Goal: Task Accomplishment & Management: Manage account settings

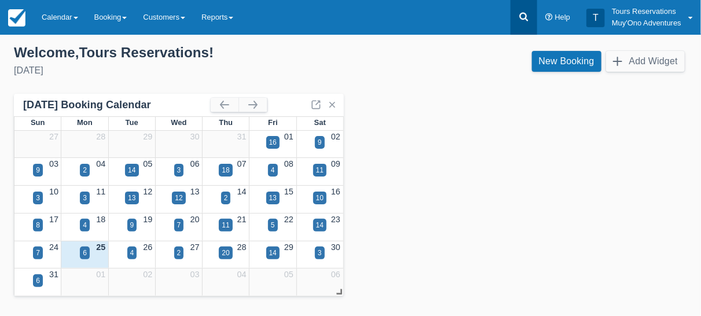
click at [526, 17] on icon at bounding box center [523, 17] width 9 height 9
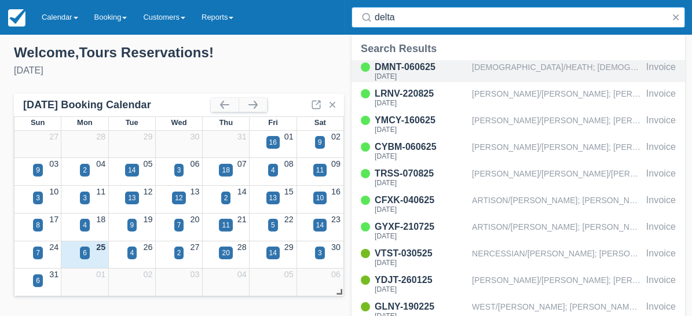
type input "delta"
click at [510, 65] on div "[DEMOGRAPHIC_DATA]/HEATH; [DEMOGRAPHIC_DATA]/[PERSON_NAME]" at bounding box center [557, 71] width 170 height 22
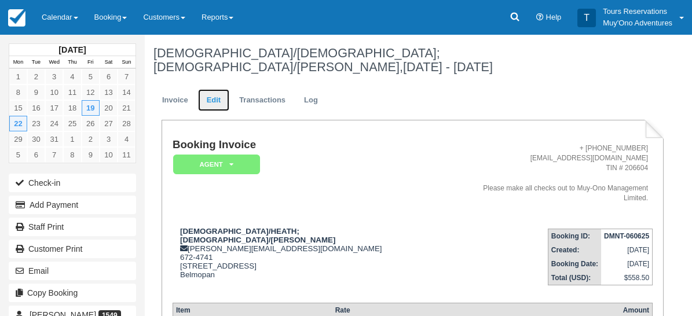
click at [218, 89] on link "Edit" at bounding box center [213, 100] width 31 height 23
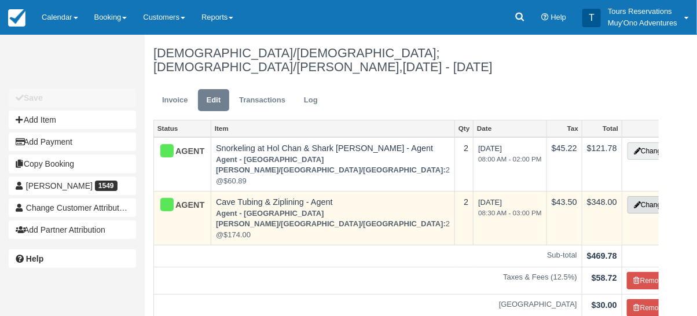
click at [627, 196] on button "Change" at bounding box center [649, 204] width 44 height 17
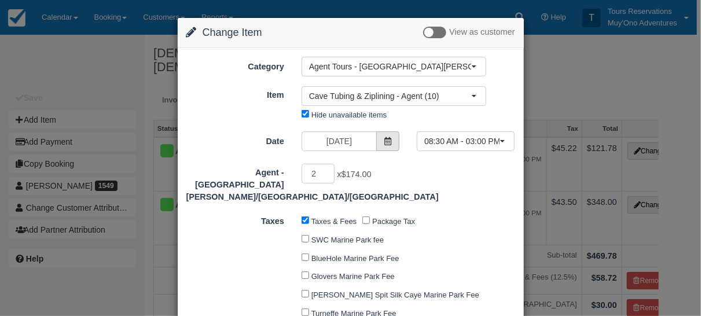
click at [386, 140] on icon at bounding box center [388, 141] width 8 height 8
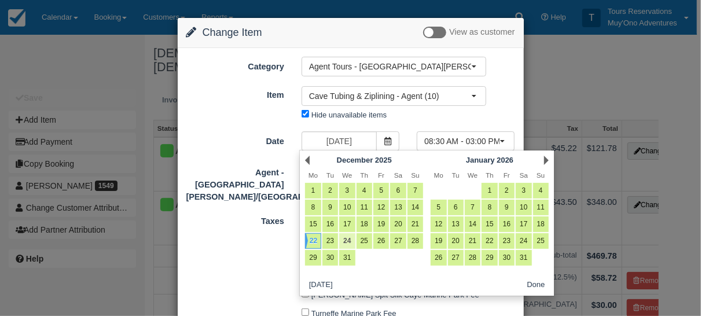
click at [348, 239] on link "24" at bounding box center [347, 241] width 16 height 16
type input "12/24/25"
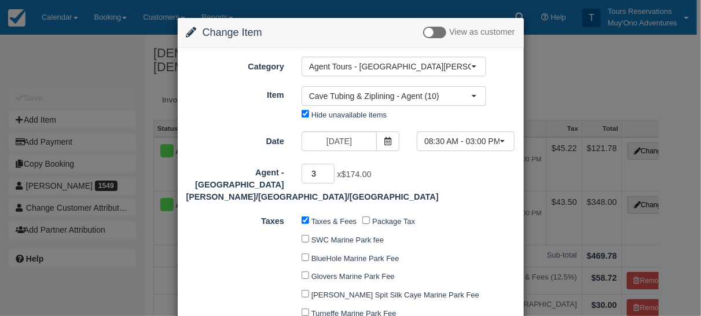
click at [327, 170] on input "3" at bounding box center [319, 174] width 34 height 20
click at [327, 170] on input "4" at bounding box center [319, 174] width 34 height 20
type input "5"
click at [327, 170] on input "5" at bounding box center [319, 174] width 34 height 20
type input "870.00"
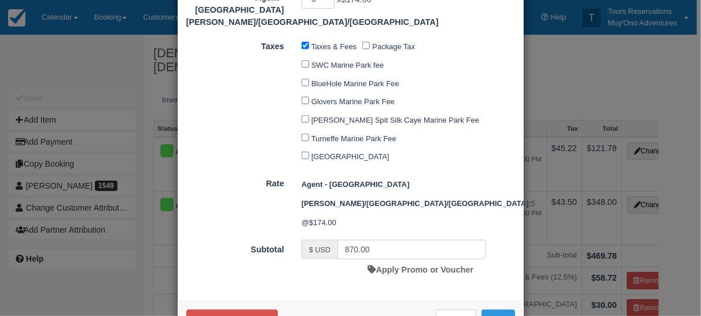
scroll to position [176, 0]
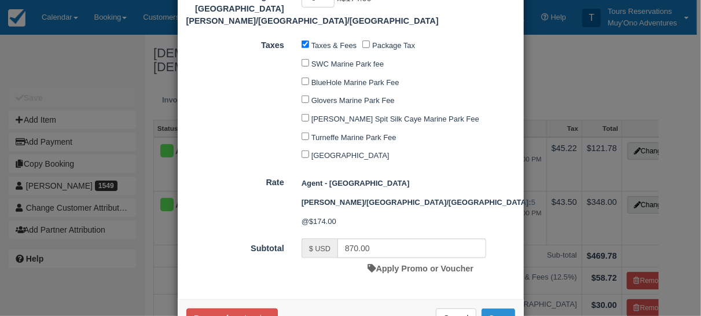
click at [490, 309] on button "Save" at bounding box center [499, 319] width 34 height 20
checkbox input "false"
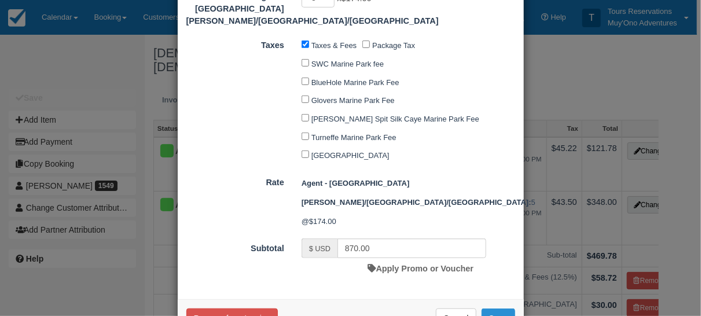
checkbox input "false"
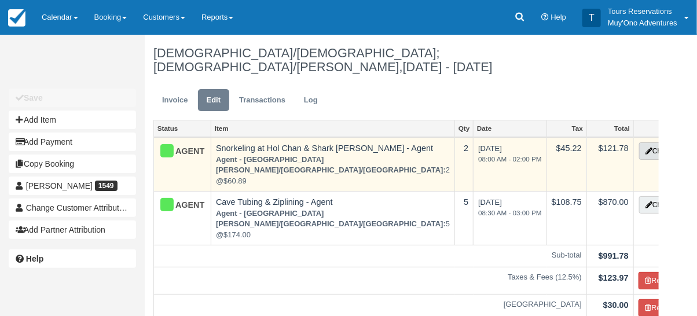
click at [639, 142] on button "Change" at bounding box center [661, 150] width 44 height 17
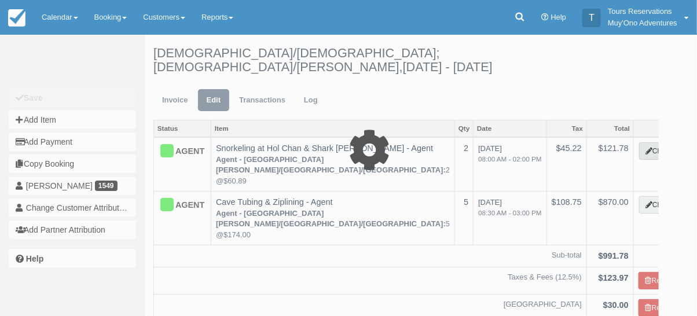
type input "121.78"
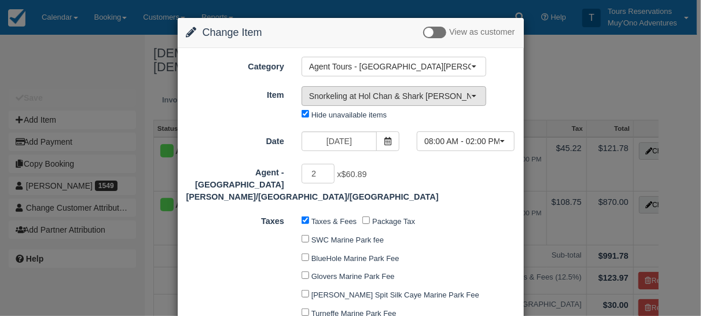
click at [475, 96] on button "Snorkeling at Hol Chan & Shark Ray Alley - Agent" at bounding box center [394, 96] width 185 height 20
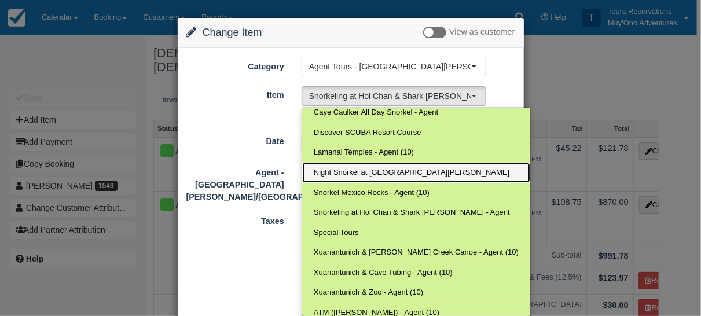
click at [382, 167] on span "Night Snorkel at Shark Ray Alley" at bounding box center [412, 172] width 196 height 11
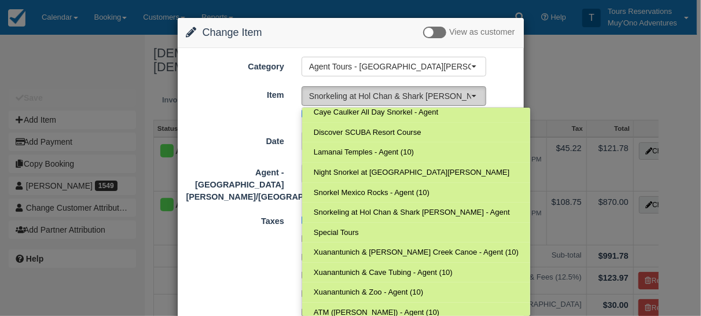
select select "310"
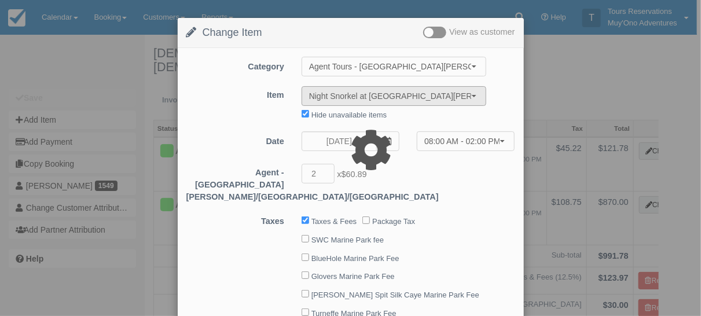
type input "105.00"
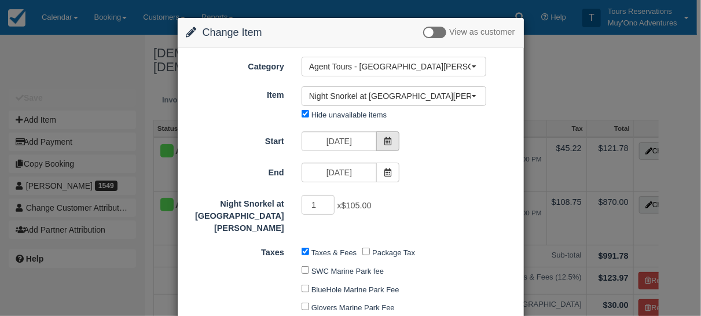
click at [389, 139] on icon at bounding box center [388, 141] width 8 height 8
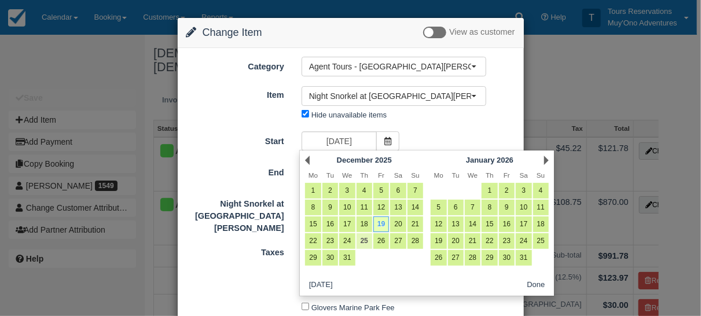
click at [365, 240] on link "25" at bounding box center [365, 241] width 16 height 16
type input "12/25/25"
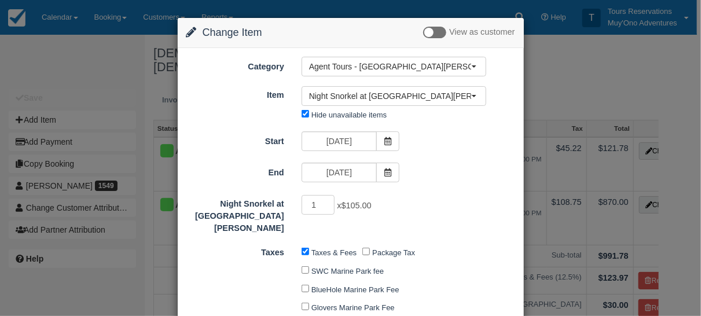
scroll to position [0, 0]
click at [328, 201] on input "2" at bounding box center [319, 205] width 34 height 20
click at [328, 201] on input "3" at bounding box center [319, 205] width 34 height 20
click at [328, 201] on input "4" at bounding box center [319, 205] width 34 height 20
type input "5"
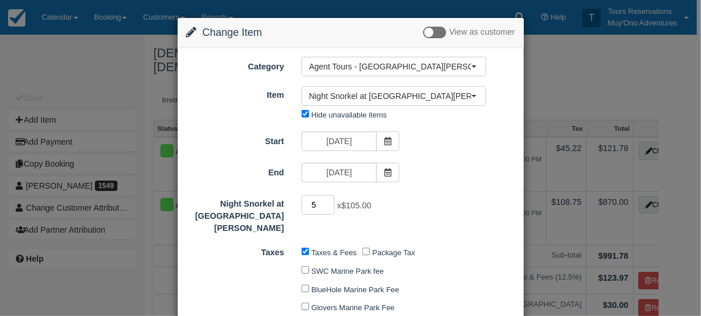
click at [328, 201] on input "5" at bounding box center [319, 205] width 34 height 20
type input "525.00"
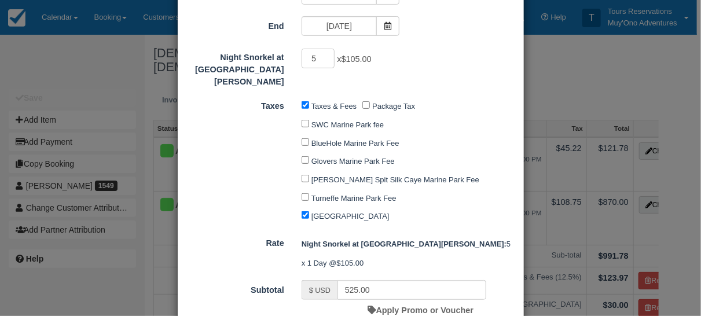
scroll to position [195, 0]
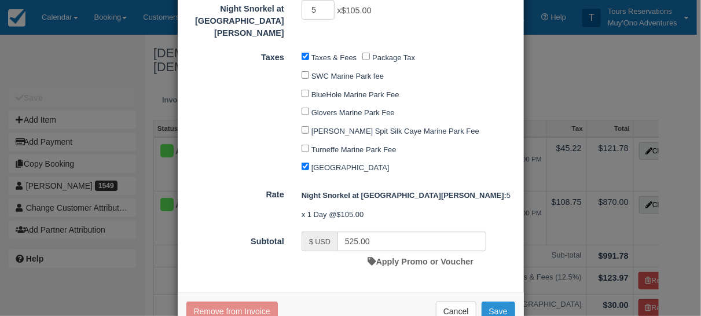
click at [496, 302] on button "Save" at bounding box center [499, 312] width 34 height 20
checkbox input "false"
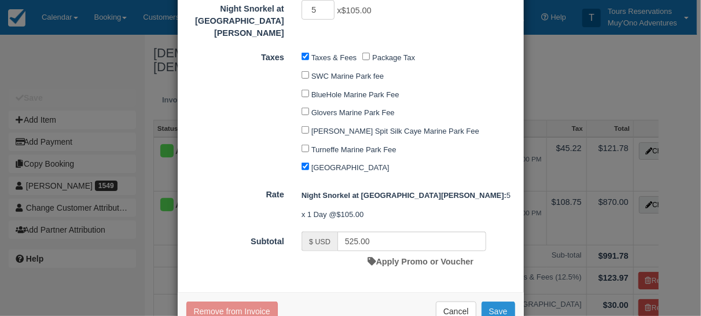
checkbox input "false"
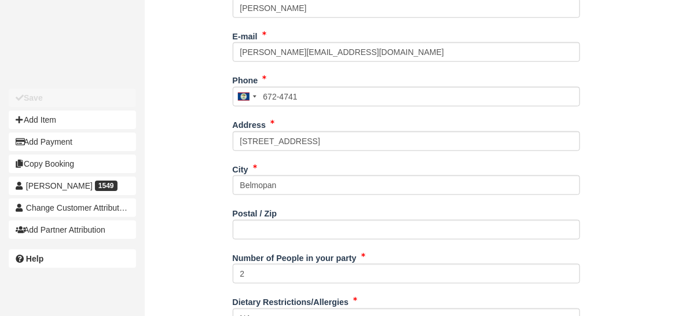
scroll to position [495, 0]
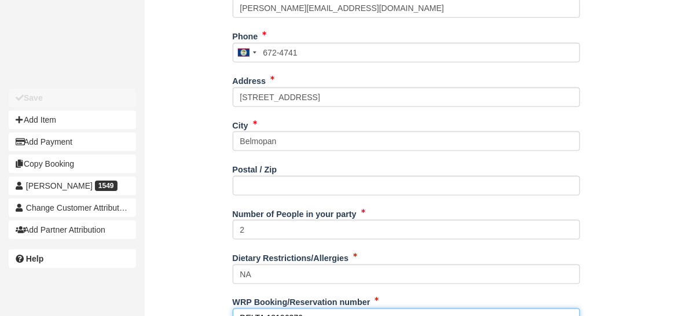
click at [301, 309] on input "DELTA 18106376" at bounding box center [406, 319] width 347 height 20
click at [299, 309] on input "DELTA 18106376" at bounding box center [406, 319] width 347 height 20
paste input "82545"
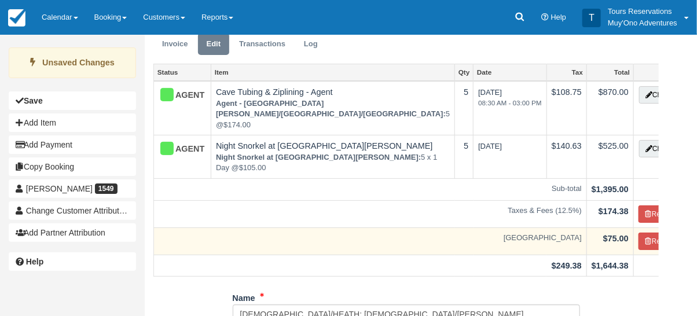
scroll to position [129, 0]
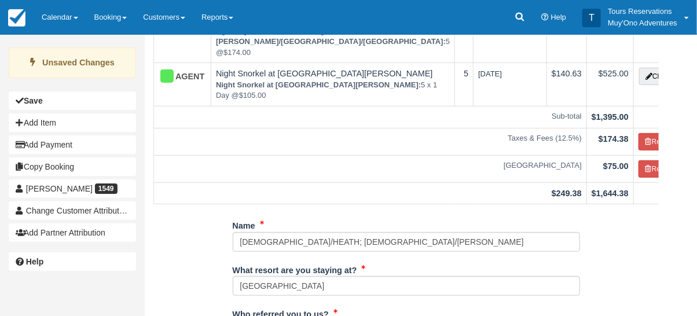
type input "DELTA 18182545"
drag, startPoint x: 407, startPoint y: 204, endPoint x: 158, endPoint y: 191, distance: 249.8
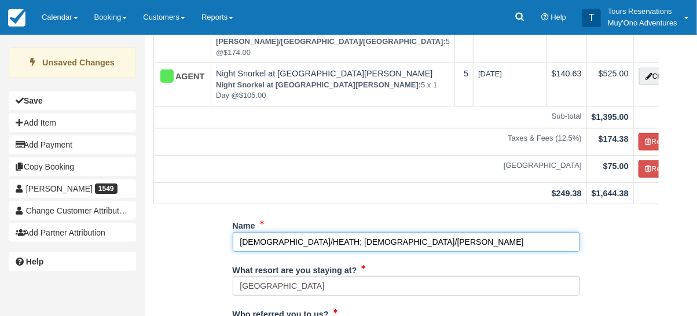
click at [416, 232] on input "[DEMOGRAPHIC_DATA]/HEATH; [DEMOGRAPHIC_DATA]/[PERSON_NAME]" at bounding box center [406, 242] width 347 height 20
click at [412, 232] on input "[DEMOGRAPHIC_DATA]/HEATH; [DEMOGRAPHIC_DATA]/[PERSON_NAME]" at bounding box center [406, 242] width 347 height 20
drag, startPoint x: 395, startPoint y: 192, endPoint x: 227, endPoint y: 180, distance: 168.8
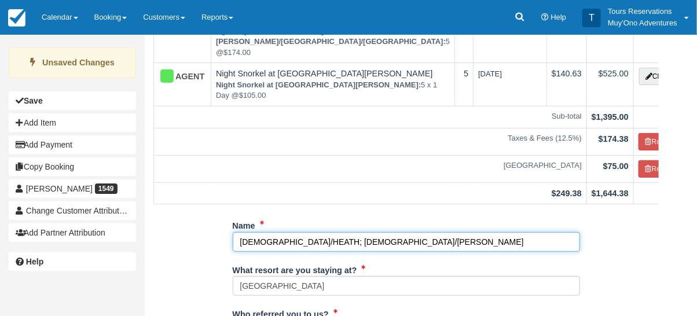
paste input "CROKE/[PERSON_NAME]/[PERSON_NAME]/[PERSON_NAME]/[PERSON_NAME]/[PERSON_NAME]"
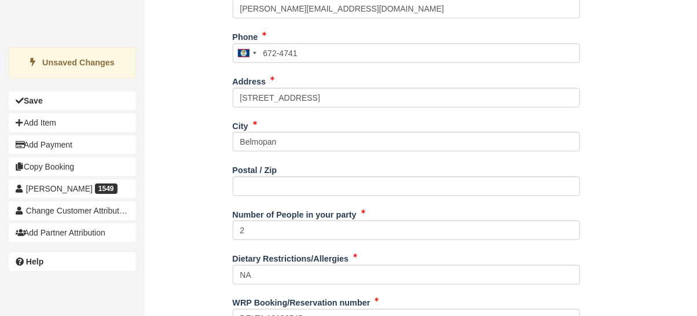
scroll to position [495, 0]
type input "CROKE/[PERSON_NAME]/[PERSON_NAME]/[PERSON_NAME]/[PERSON_NAME]/[PERSON_NAME]"
type input "+5016724741"
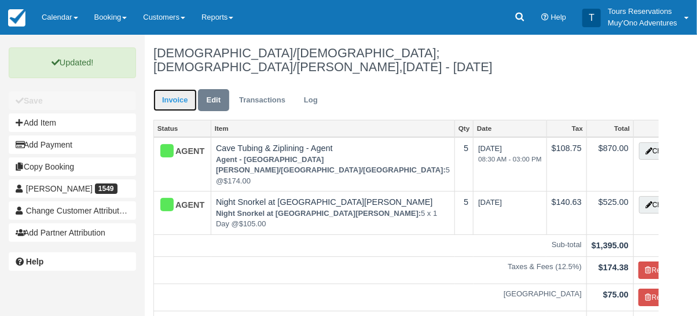
click at [169, 89] on link "Invoice" at bounding box center [174, 100] width 43 height 23
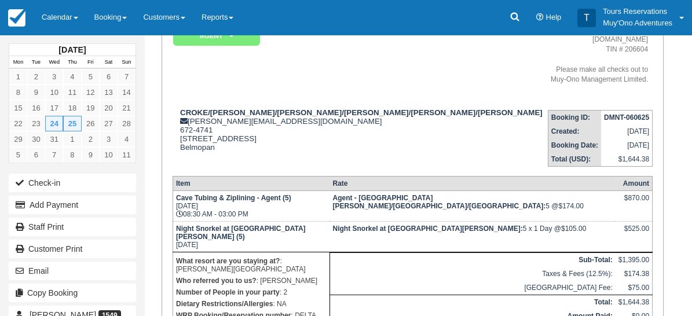
scroll to position [64, 0]
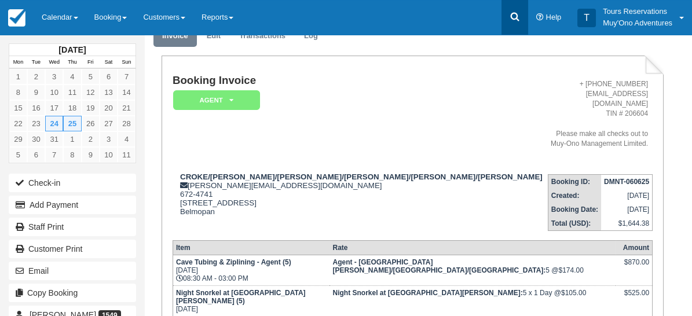
click at [517, 15] on icon at bounding box center [515, 17] width 12 height 12
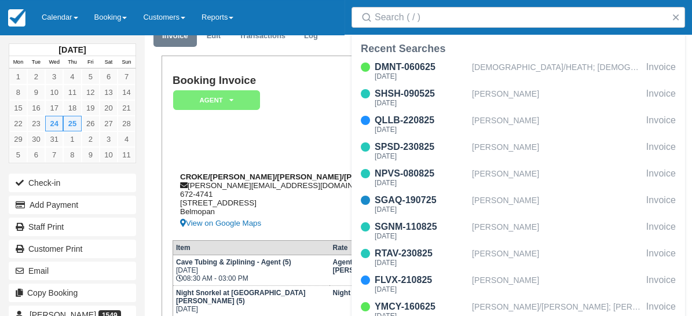
click at [306, 201] on div "CROKE/HEATHER CROKE/PAUL CROKE/GABRIELLE CROKE/LAUREN CROKE/CARSTON kelvin@muy-…" at bounding box center [357, 201] width 370 height 58
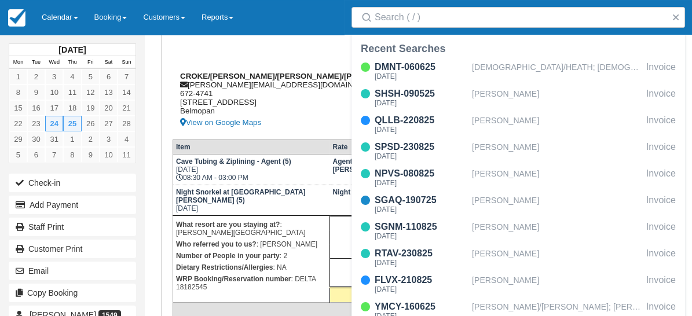
scroll to position [193, 0]
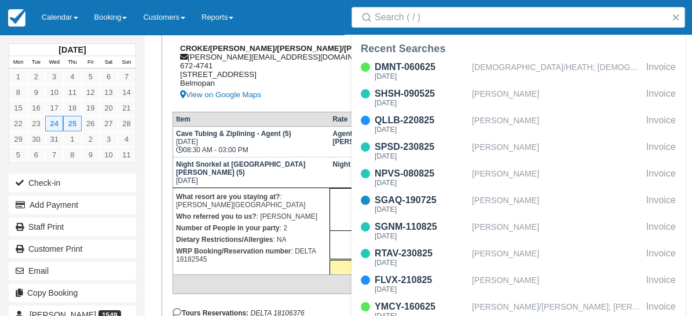
click at [270, 88] on div "CROKE/HEATHER CROKE/PAUL CROKE/GABRIELLE CROKE/LAUREN CROKE/CARSTON kelvin@muy-…" at bounding box center [357, 73] width 370 height 58
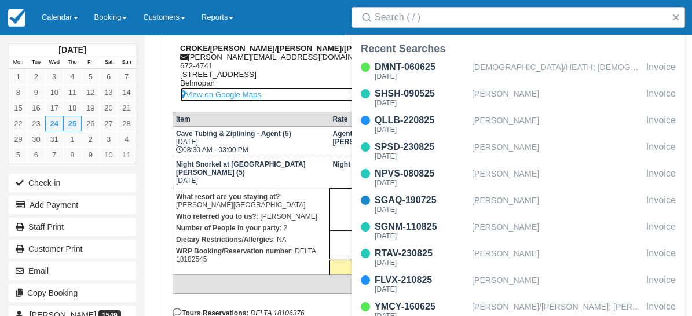
click at [303, 100] on link "View on Google Maps" at bounding box center [361, 94] width 362 height 14
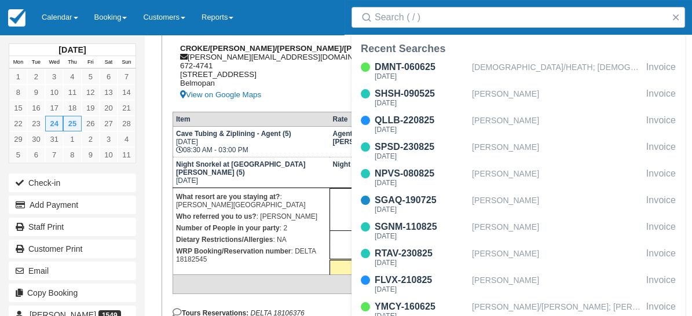
click at [280, 94] on div "CROKE/HEATHER CROKE/PAUL CROKE/GABRIELLE CROKE/LAUREN CROKE/CARSTON kelvin@muy-…" at bounding box center [357, 73] width 370 height 58
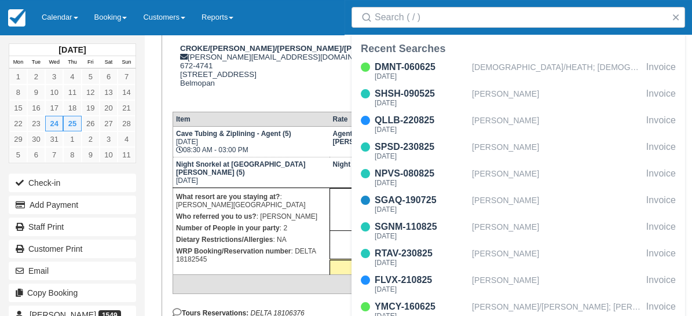
click at [676, 19] on button "button" at bounding box center [676, 17] width 14 height 14
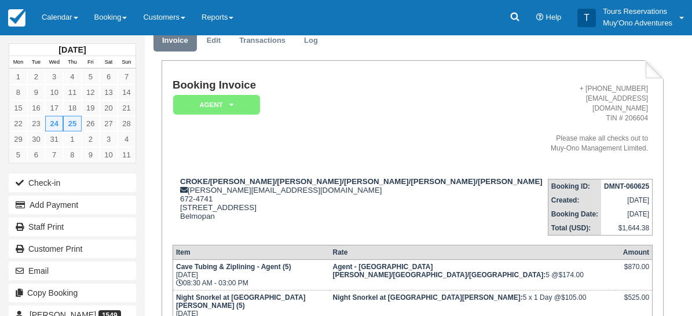
scroll to position [0, 0]
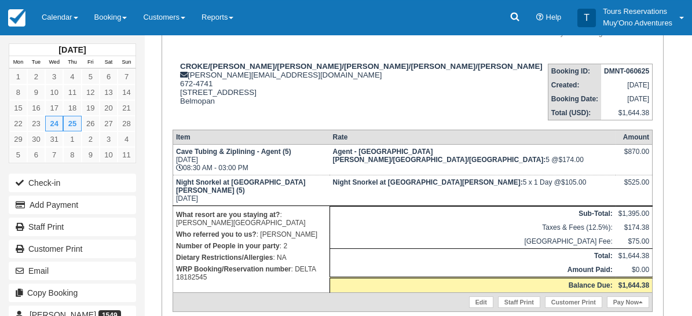
scroll to position [193, 0]
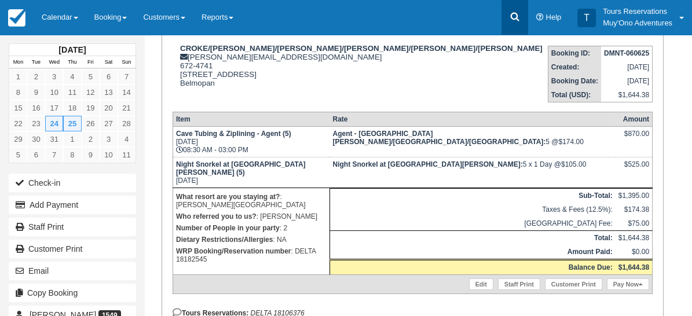
click at [517, 21] on icon at bounding box center [515, 17] width 12 height 12
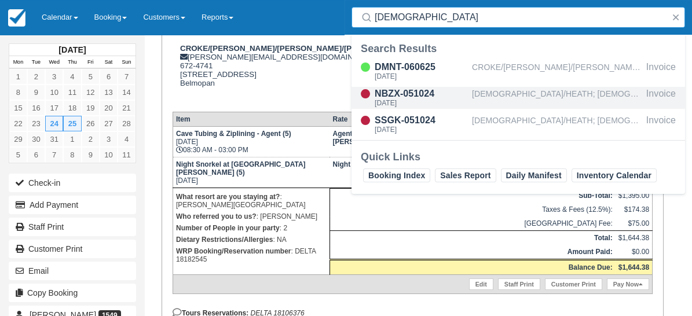
type input "[DEMOGRAPHIC_DATA]"
click at [523, 97] on div "[DEMOGRAPHIC_DATA]/HEATH; [DEMOGRAPHIC_DATA]/[PERSON_NAME]" at bounding box center [557, 98] width 170 height 22
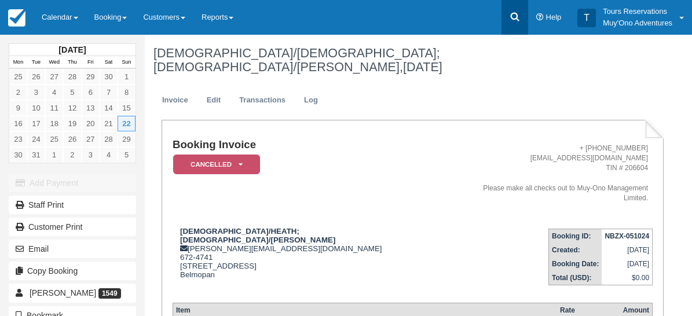
click at [514, 16] on icon at bounding box center [515, 17] width 12 height 12
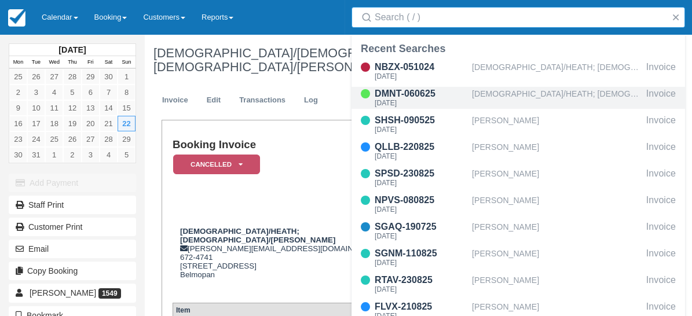
click at [516, 95] on div "TEMPEL/HEATH; TEMPEL/COURTNEY" at bounding box center [557, 98] width 170 height 22
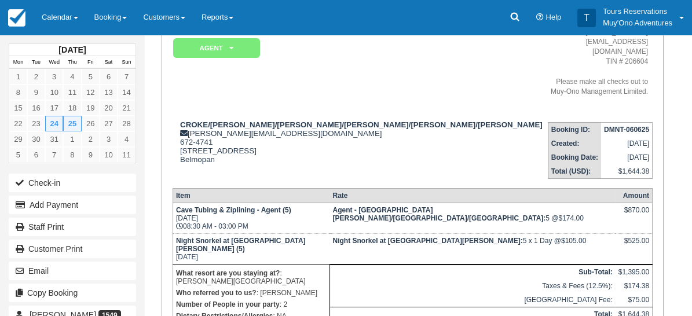
scroll to position [193, 0]
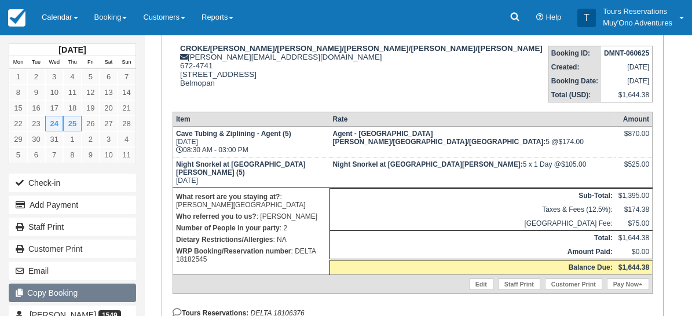
click at [63, 291] on button "Copy Booking" at bounding box center [72, 293] width 127 height 19
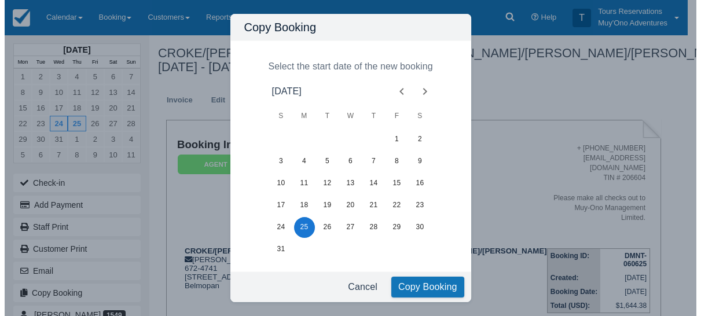
scroll to position [0, 0]
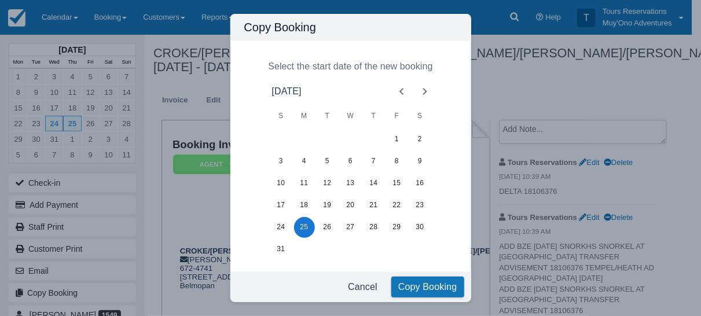
click at [426, 89] on icon "Next month" at bounding box center [425, 92] width 14 height 14
click at [426, 88] on icon "Next month" at bounding box center [425, 92] width 14 height 14
click at [426, 87] on icon "Next month" at bounding box center [425, 92] width 14 height 14
click at [425, 85] on icon "Next month" at bounding box center [425, 92] width 14 height 14
click at [395, 183] on button "19" at bounding box center [397, 183] width 21 height 21
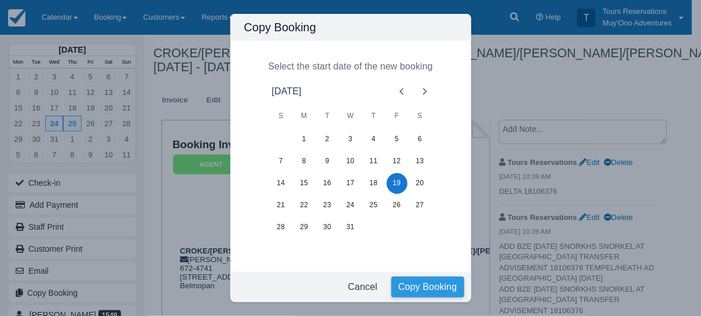
click at [428, 284] on button "Copy Booking" at bounding box center [427, 287] width 73 height 21
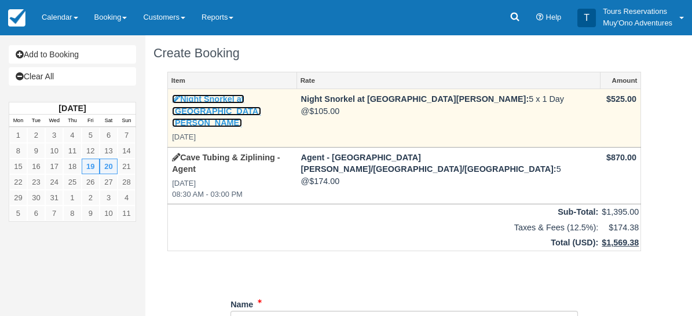
click at [235, 100] on link "Night Snorkel at Shark Ray Alley" at bounding box center [216, 110] width 89 height 33
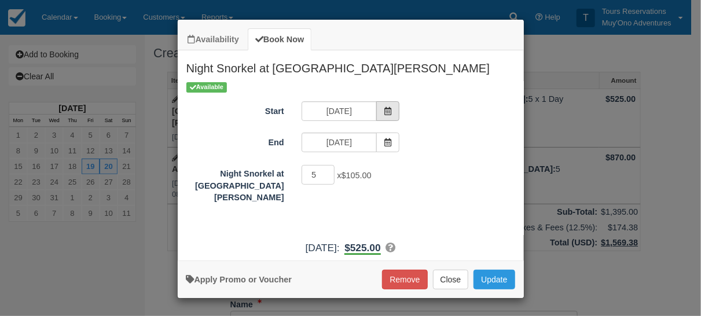
click at [384, 108] on icon "Item Modal" at bounding box center [388, 111] width 8 height 8
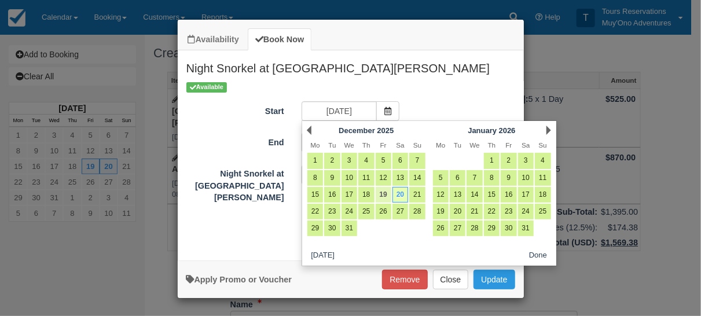
click at [389, 197] on link "19" at bounding box center [384, 195] width 16 height 16
type input "12/19/25"
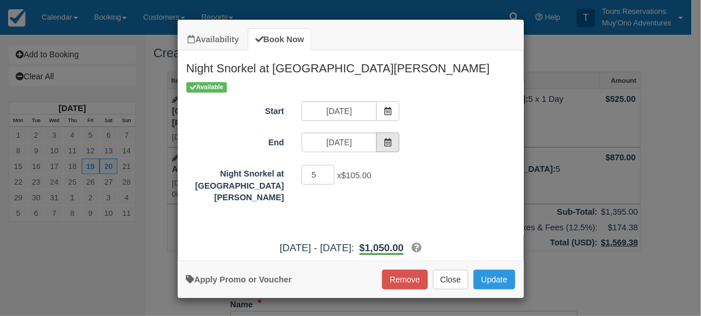
click at [380, 140] on span "Item Modal" at bounding box center [387, 143] width 23 height 20
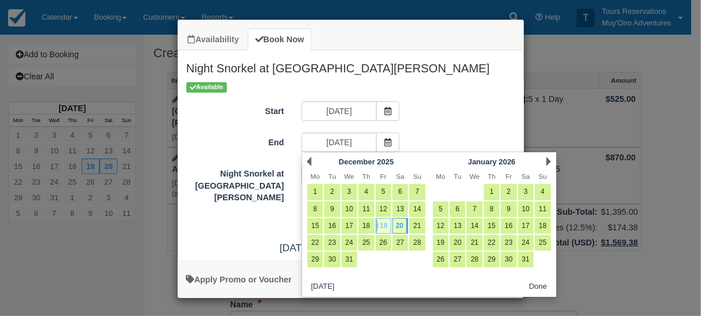
click at [382, 226] on link "19" at bounding box center [384, 226] width 16 height 16
type input "12/19/25"
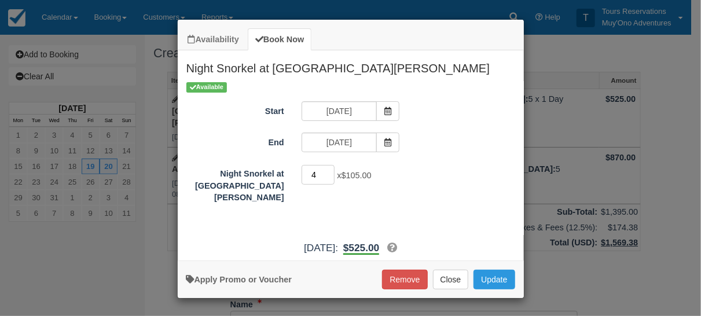
click at [330, 175] on input "4" at bounding box center [319, 175] width 34 height 20
click at [328, 177] on input "3" at bounding box center [319, 175] width 34 height 20
type input "2"
click at [327, 176] on input "2" at bounding box center [319, 175] width 34 height 20
click at [494, 278] on button "Update" at bounding box center [493, 280] width 41 height 20
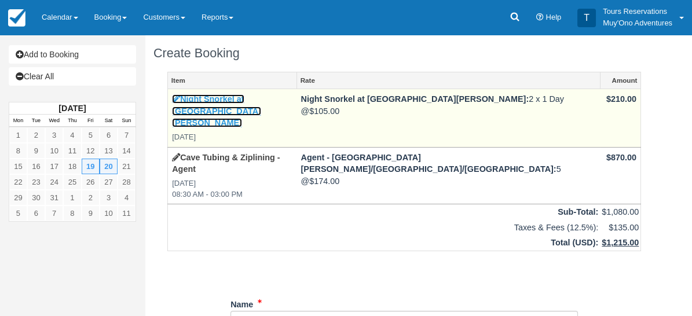
click at [252, 96] on link "Night Snorkel at Shark Ray Alley" at bounding box center [216, 110] width 89 height 33
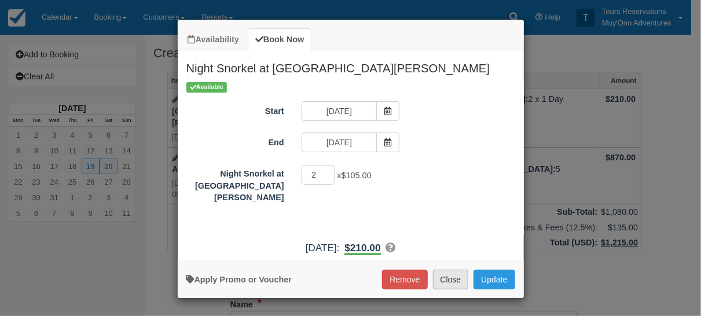
click at [446, 277] on button "Close" at bounding box center [451, 280] width 36 height 20
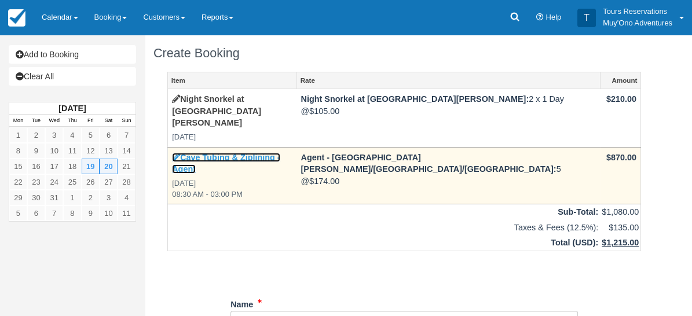
click at [241, 153] on link "Cave Tubing & Ziplining - Agent" at bounding box center [226, 163] width 108 height 21
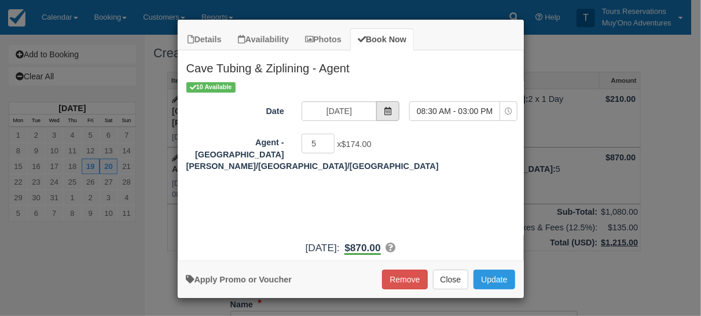
click at [393, 109] on span "Item Modal" at bounding box center [387, 111] width 23 height 20
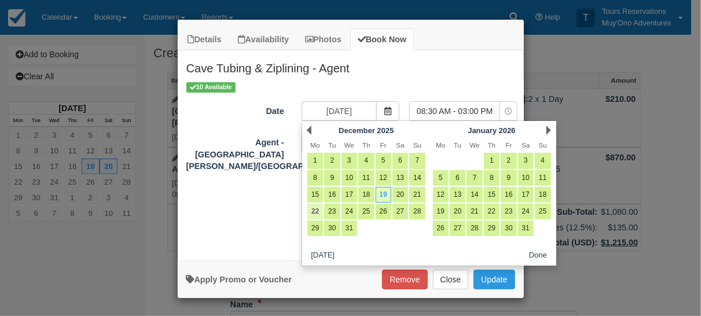
click at [311, 208] on link "22" at bounding box center [315, 212] width 16 height 16
type input "12/22/25"
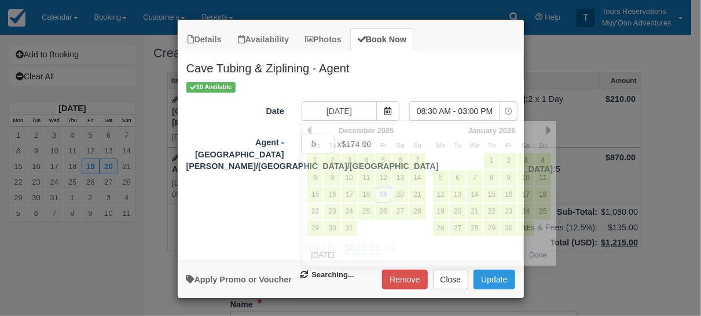
select select "0"
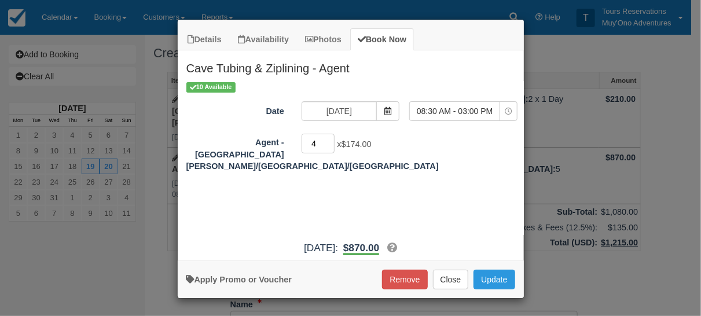
click at [329, 145] on input "4" at bounding box center [319, 144] width 34 height 20
click at [329, 145] on input "3" at bounding box center [319, 144] width 34 height 20
type input "2"
click at [329, 147] on input "2" at bounding box center [319, 144] width 34 height 20
click at [500, 283] on button "Update" at bounding box center [493, 280] width 41 height 20
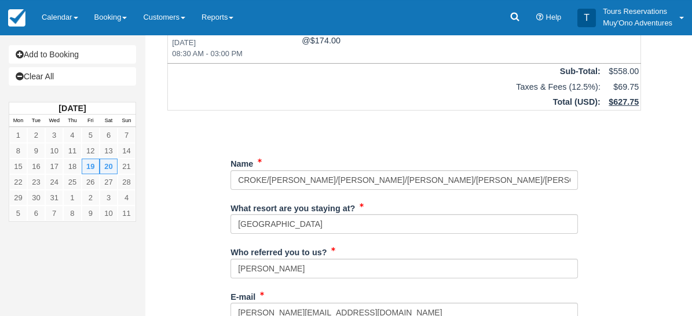
scroll to position [129, 0]
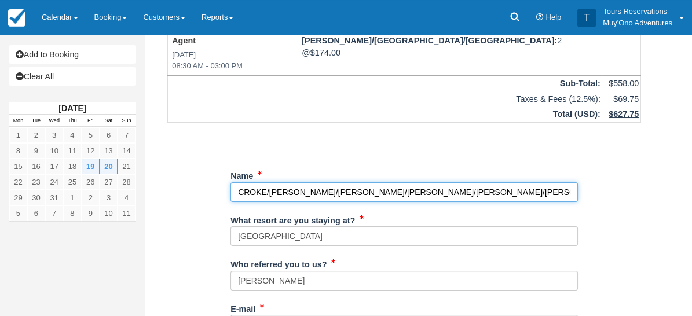
click at [428, 182] on input "Name" at bounding box center [403, 192] width 347 height 20
click at [429, 182] on input "Name" at bounding box center [403, 192] width 347 height 20
paste input "TEMPEL/HEATH TEMPEL/COURTNEY"
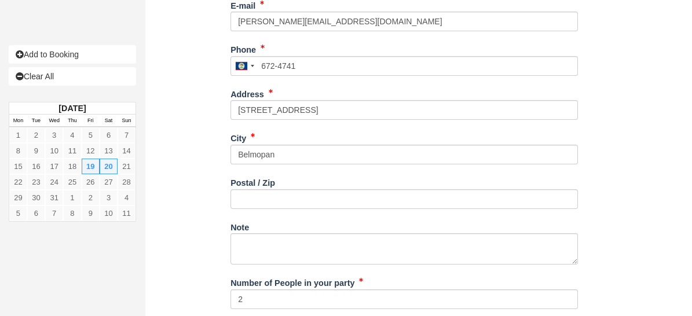
scroll to position [512, 0]
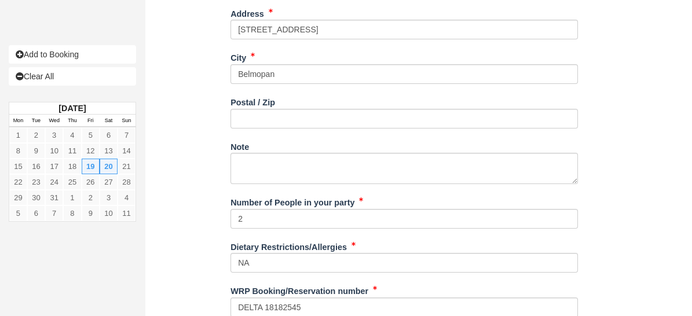
type input "TEMPEL/HEATH TEMPEL/COURTNEY"
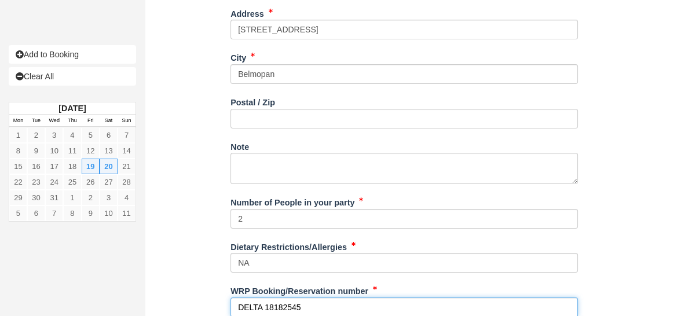
click at [277, 298] on input "DELTA 18182545" at bounding box center [403, 308] width 347 height 20
paste input "06376"
type input "DELTA 18106376"
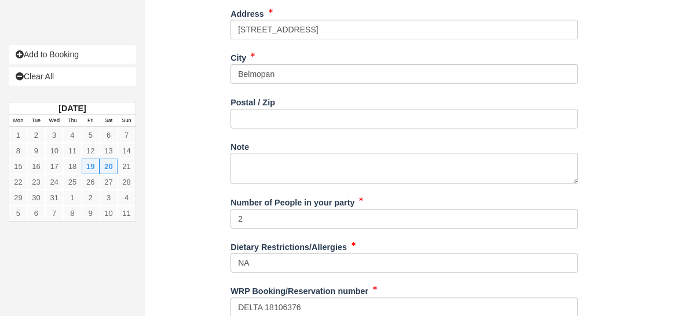
type input "+5016724741"
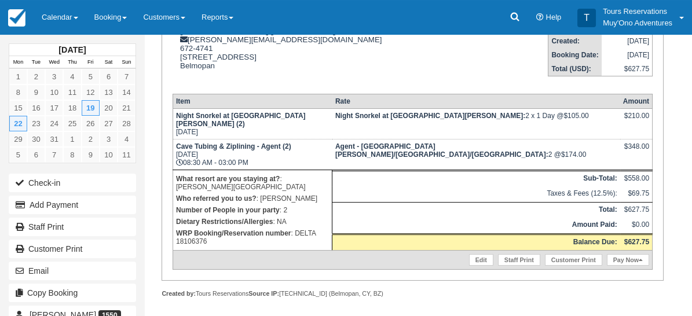
scroll to position [203, 0]
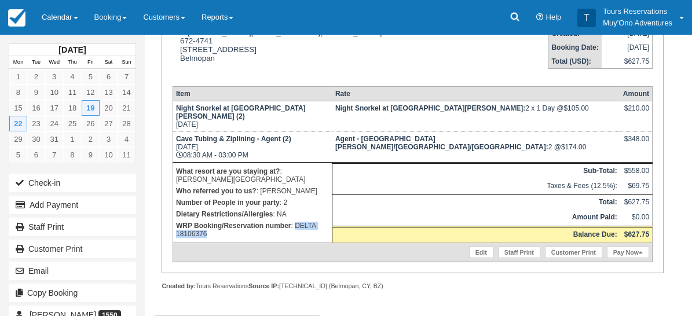
drag, startPoint x: 177, startPoint y: 235, endPoint x: 247, endPoint y: 231, distance: 69.6
click at [247, 231] on p "WRP Booking/Reservation number : DELTA 18106376" at bounding box center [252, 230] width 153 height 20
copy p "ation number :"
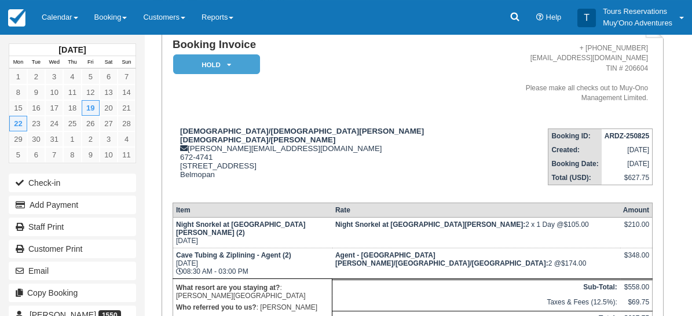
scroll to position [0, 0]
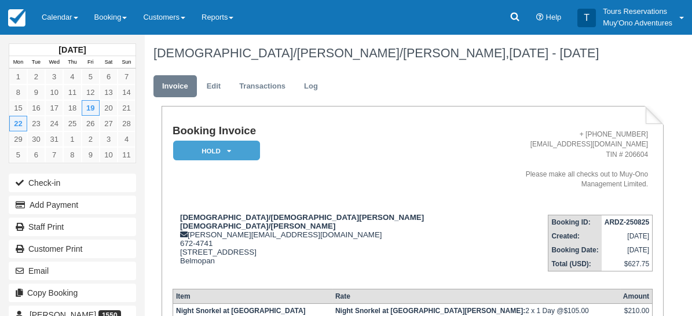
paste textarea "ation number:"
drag, startPoint x: 568, startPoint y: 109, endPoint x: 463, endPoint y: 122, distance: 106.2
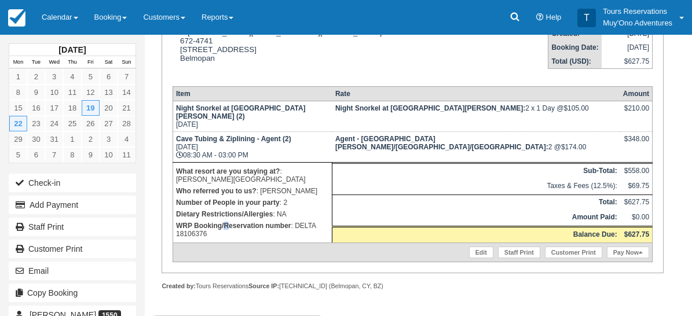
click at [225, 229] on strong "WRP Booking/Reservation number" at bounding box center [233, 226] width 115 height 8
drag, startPoint x: 237, startPoint y: 234, endPoint x: 177, endPoint y: 236, distance: 60.2
click at [177, 236] on p "WRP Booking/Reservation number : DELTA 18106376" at bounding box center [252, 230] width 153 height 20
copy p "DELTA 18106376"
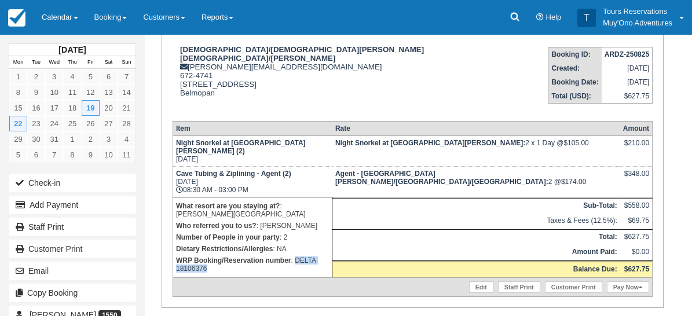
scroll to position [0, 0]
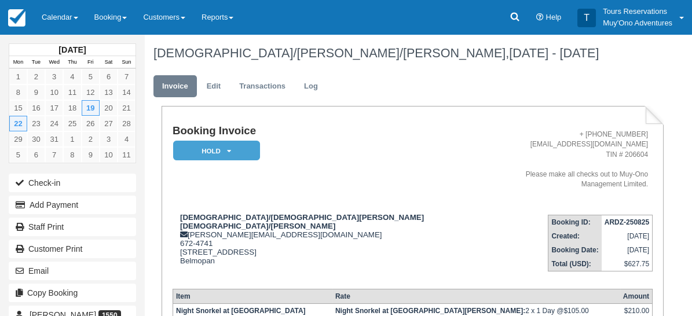
drag, startPoint x: 572, startPoint y: 118, endPoint x: 434, endPoint y: 111, distance: 139.1
paste textarea "DELTA 18106376"
type textarea "DELTA 18106376"
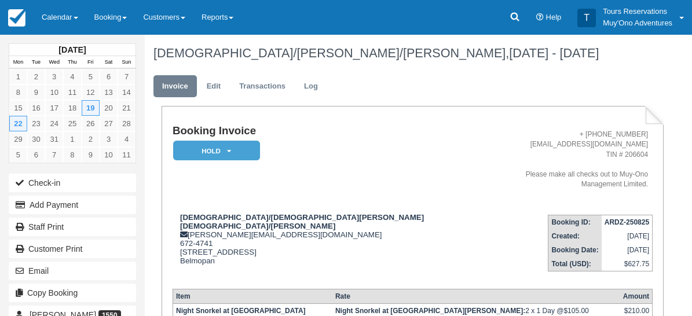
checkbox input "true"
paste textarea "CHANGE BZE 12/22/25 CAVETB CAVE TUBING & BELIZE ZIP RIDE 18106376 TEMPEL/HEATH …"
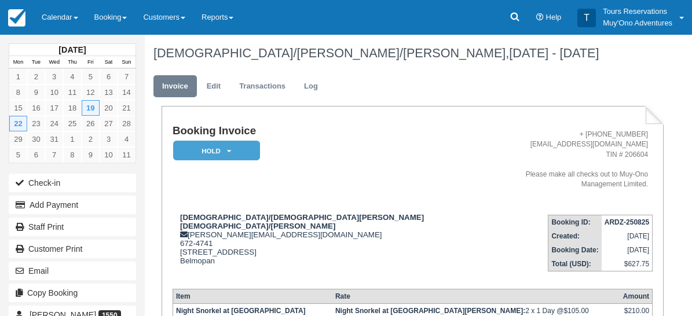
drag, startPoint x: 505, startPoint y: 115, endPoint x: 515, endPoint y: 122, distance: 11.7
paste textarea "CHANGE BZE 12/19/25 SNORKHS SNORKEL AT HOL CHAN RESERVE TRANSFER ADVISEMENT 181…"
type textarea "CHANGE BZE 12/19/25 SNORKHS SNORKEL AT HOL CHAN RESERVE TRANSFER ADVISEMENT 181…"
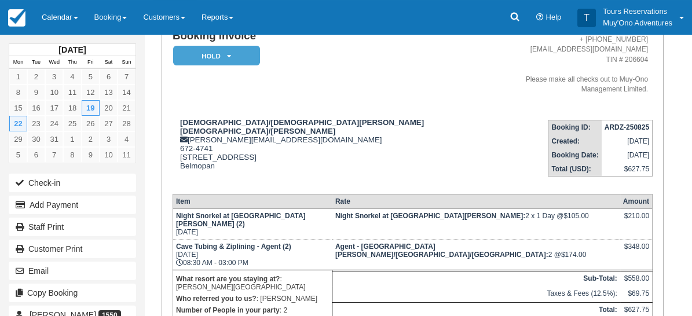
scroll to position [129, 0]
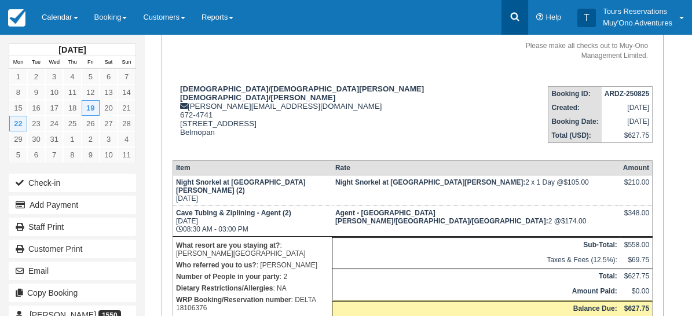
click at [515, 17] on icon at bounding box center [515, 17] width 12 height 12
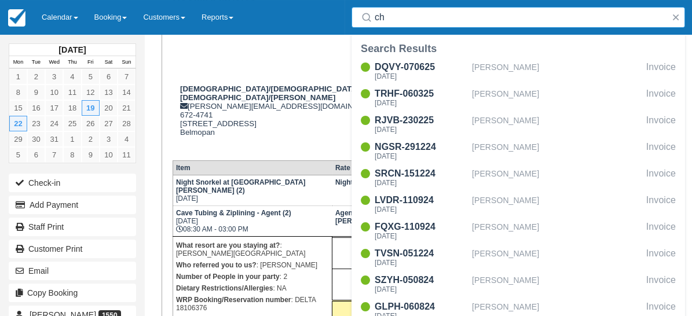
type input "c"
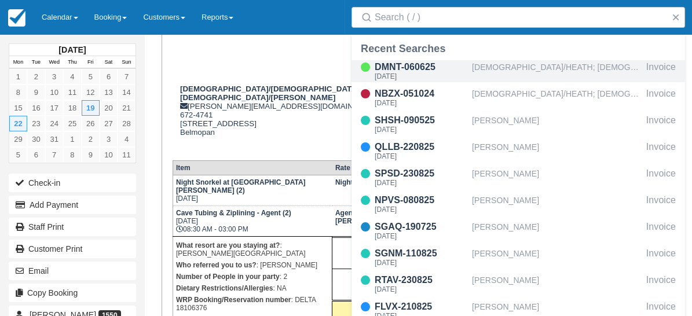
click at [506, 67] on div "TEMPEL/HEATH; TEMPEL/COURTNEY" at bounding box center [557, 71] width 170 height 22
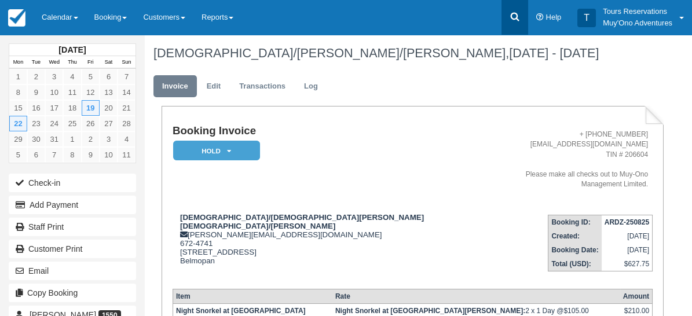
click at [511, 17] on icon at bounding box center [514, 17] width 9 height 9
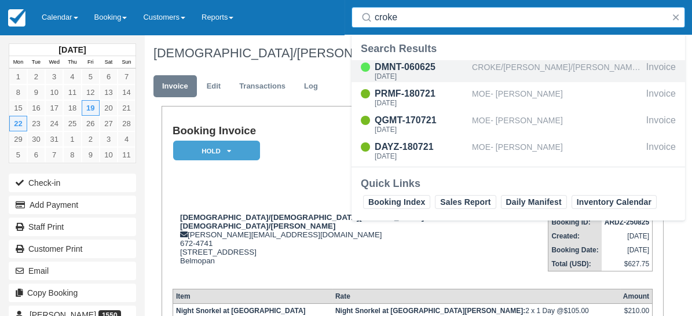
type input "croke"
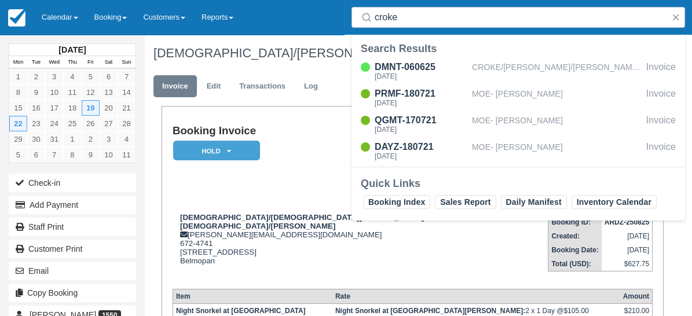
drag, startPoint x: 681, startPoint y: 14, endPoint x: 677, endPoint y: 46, distance: 32.7
click at [681, 14] on button "button" at bounding box center [676, 17] width 14 height 14
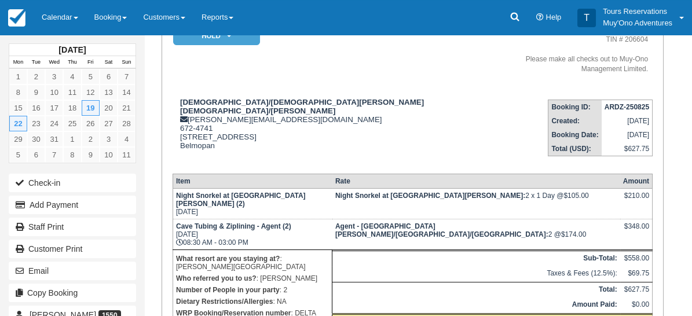
scroll to position [39, 0]
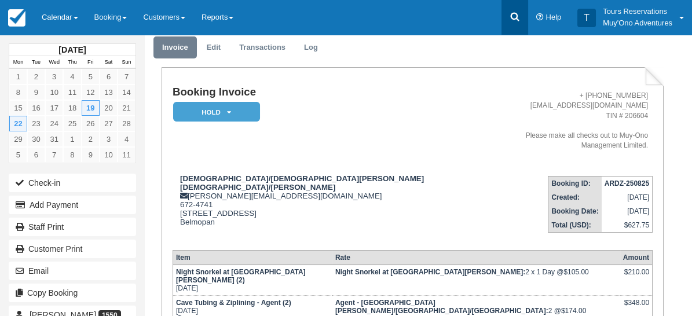
click at [511, 15] on icon at bounding box center [514, 17] width 9 height 9
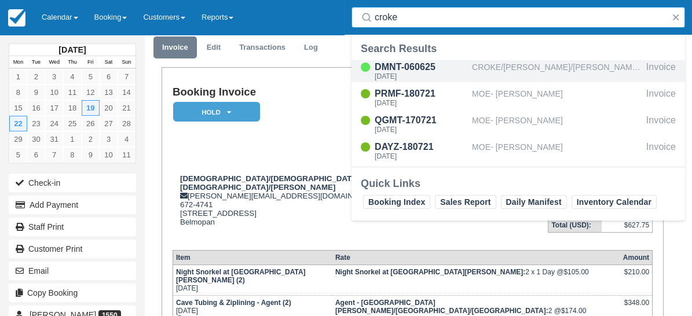
type input "croke"
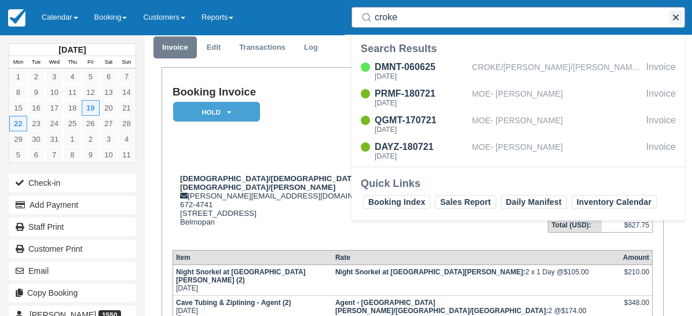
click at [671, 17] on button "button" at bounding box center [676, 17] width 14 height 14
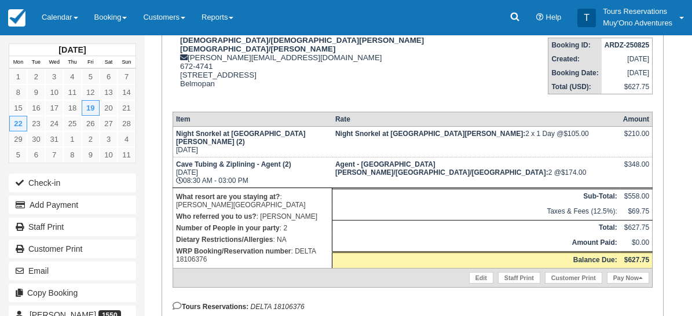
scroll to position [232, 0]
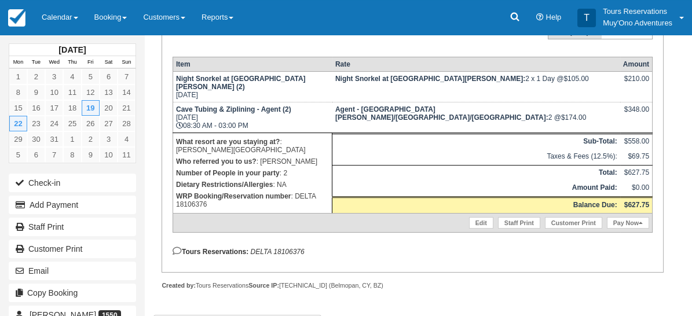
click at [291, 252] on em "DELTA 18106376" at bounding box center [277, 252] width 54 height 8
click at [290, 253] on em "DELTA 18106376" at bounding box center [277, 252] width 54 height 8
copy em "18106376"
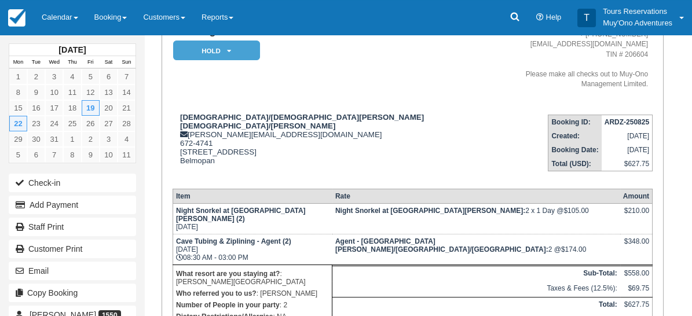
scroll to position [0, 0]
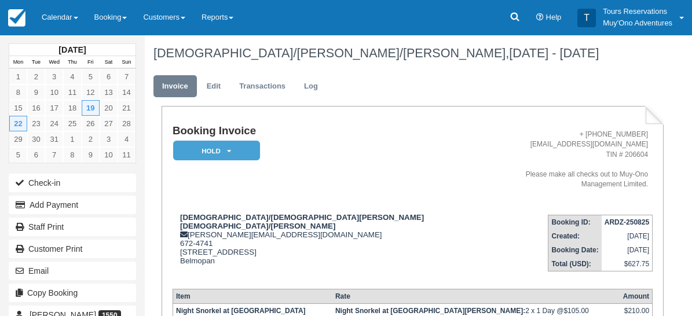
paste textarea "Tour Company: Coral Breeze Service Date: 22-Dec-25 Booking No: 18106376 Tour Na…"
type textarea "Tour Company: Coral Breeze Service Date: 22-Dec-25 Booking No: 18106376 Tour Na…"
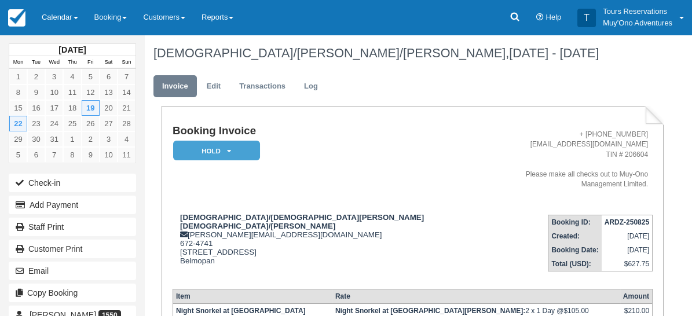
scroll to position [0, 0]
paste textarea "Tour Company: Ambergirs Divers Service Date: 19-Dec-25 Booking No: 18106376 Tou…"
type textarea "Tour Company: Ambergirs Divers Service Date: 19-Dec-25 Booking No: 18106376 Tou…"
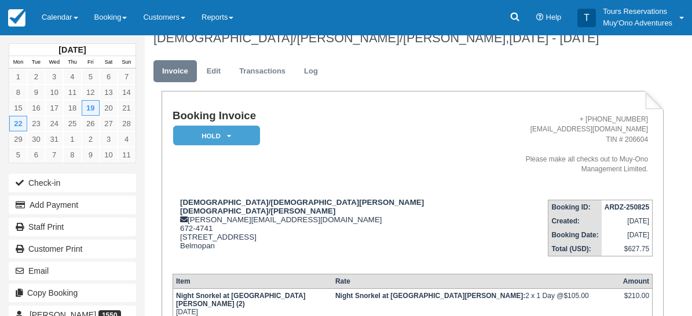
scroll to position [0, 0]
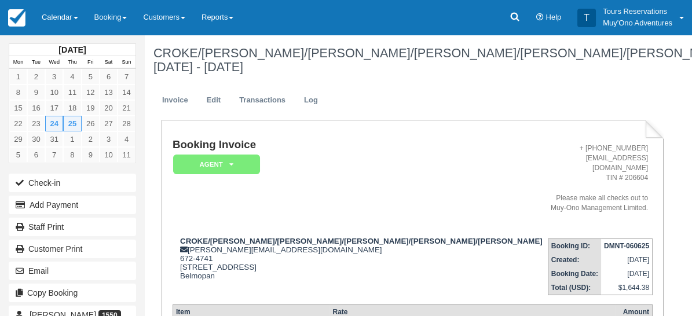
paste textarea "Tour Company: Coral Breeze Service Date: [DATE] Booking No: 18182545 Tour Name:…"
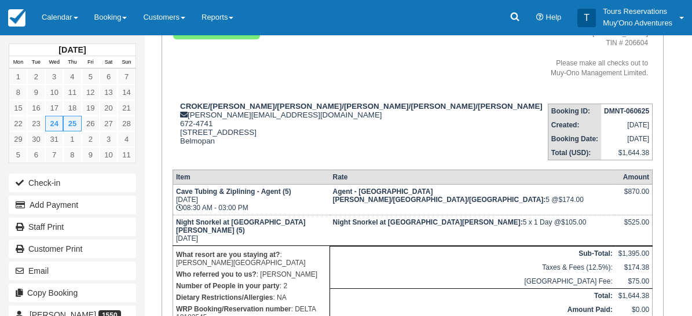
scroll to position [126, 0]
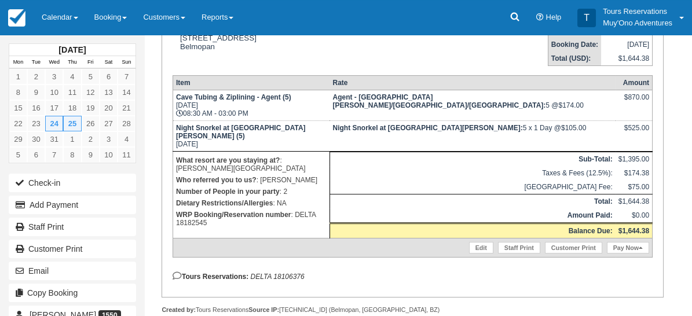
scroll to position [257, 0]
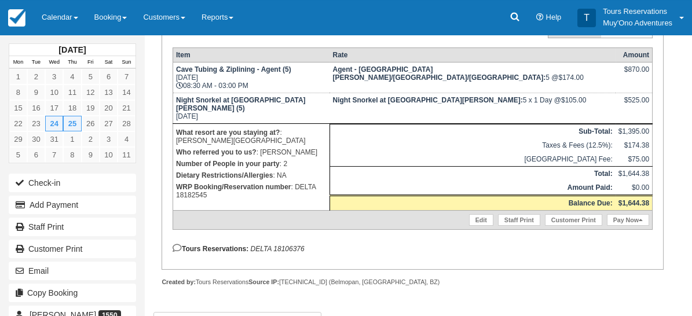
drag, startPoint x: 578, startPoint y: 225, endPoint x: 505, endPoint y: 109, distance: 137.3
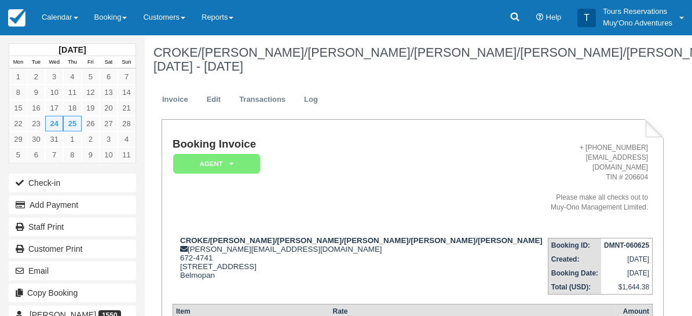
scroll to position [0, 0]
drag, startPoint x: 583, startPoint y: 175, endPoint x: 462, endPoint y: 115, distance: 135.4
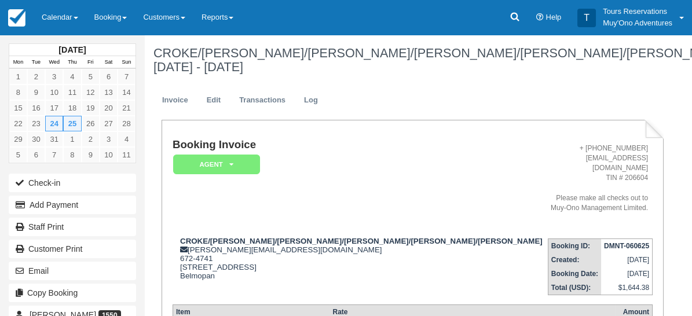
click at [663, 207] on div "December 2025 Mon Tue Wed Thu Fri Sat Sun 1 2 3 4 5 6 7 8 9 10 11 12 13 14 15 1…" at bounding box center [346, 175] width 692 height 281
drag, startPoint x: 584, startPoint y: 175, endPoint x: 496, endPoint y: 153, distance: 90.7
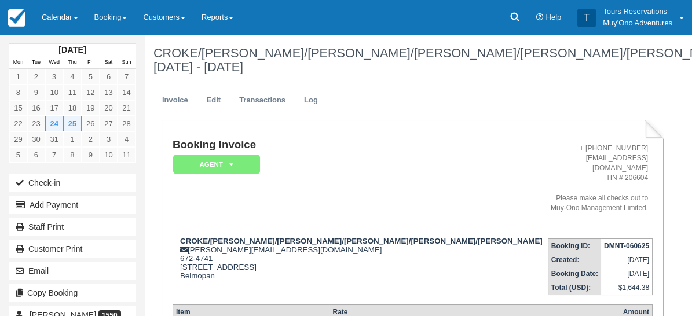
drag, startPoint x: 511, startPoint y: 131, endPoint x: 550, endPoint y: 145, distance: 42.3
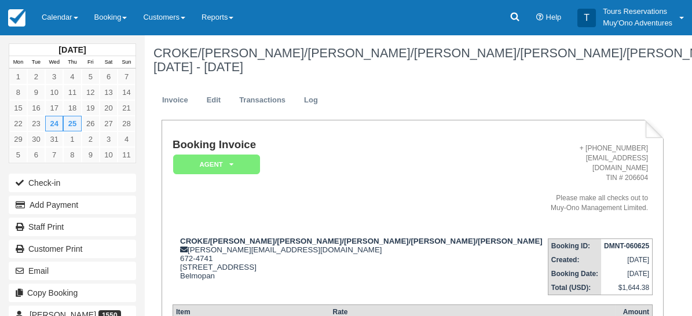
scroll to position [300, 0]
drag, startPoint x: 503, startPoint y: 128, endPoint x: 581, endPoint y: 193, distance: 101.9
type textarea "Tour Company: Coral Breeze Service Date: 24-Jan-26 Booking No: 18182545 Tour Na…"
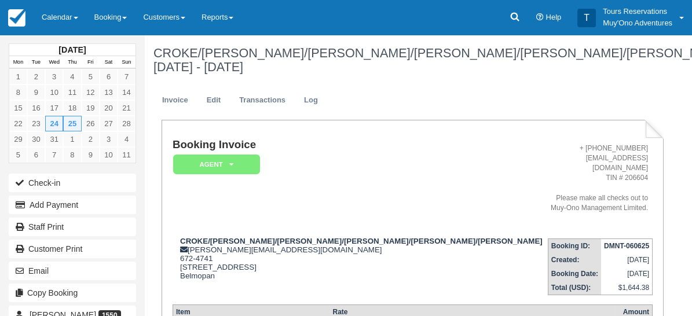
drag, startPoint x: 531, startPoint y: 197, endPoint x: 543, endPoint y: 208, distance: 16.0
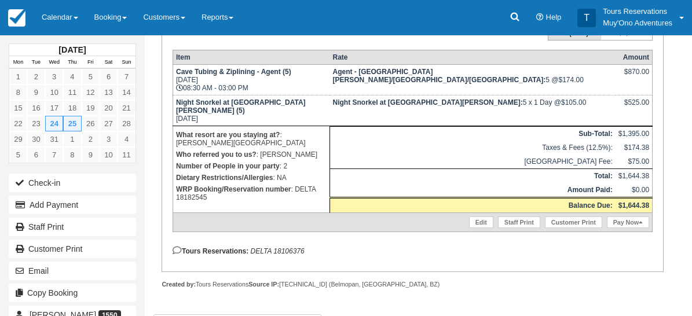
scroll to position [0, 0]
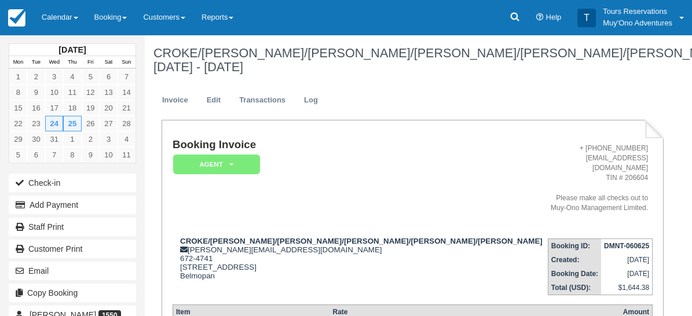
paste textarea "Tour Company: Ambergirs Divers Service Date: 25-Dec-25 Booking No: 18182545 Tou…"
type textarea "Tour Company: Ambergirs Divers Service Date: 25-Dec-25 Booking No: 18182545 Tou…"
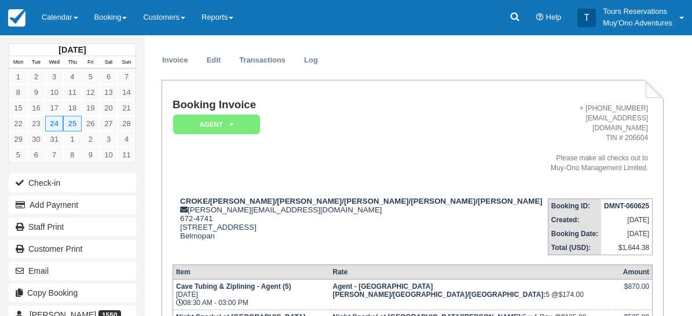
scroll to position [0, 0]
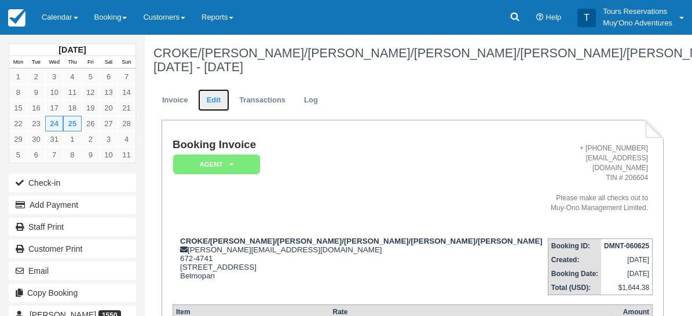
click at [216, 100] on link "Edit" at bounding box center [213, 100] width 31 height 23
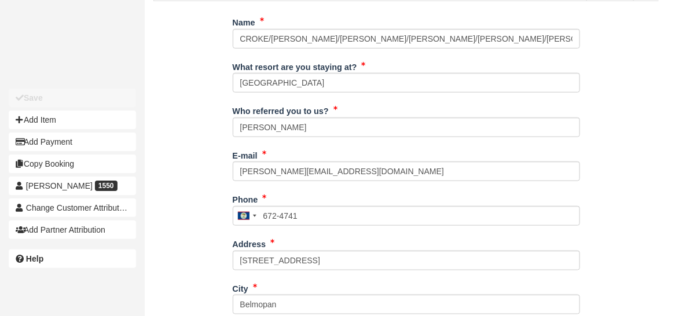
scroll to position [257, 0]
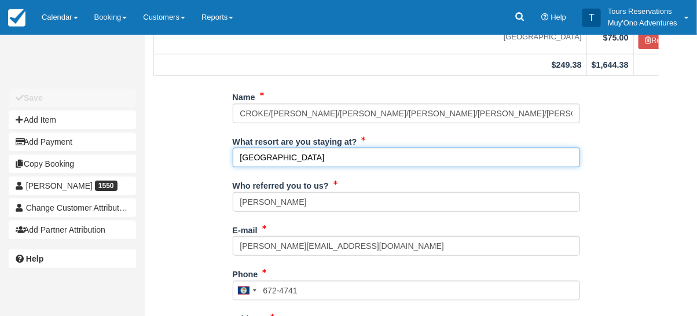
drag, startPoint x: 361, startPoint y: 123, endPoint x: 206, endPoint y: 111, distance: 155.0
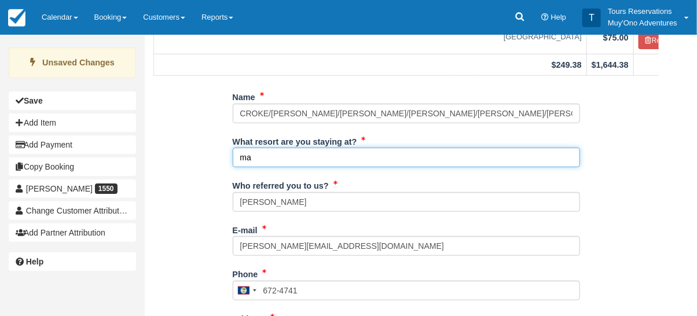
type input "m"
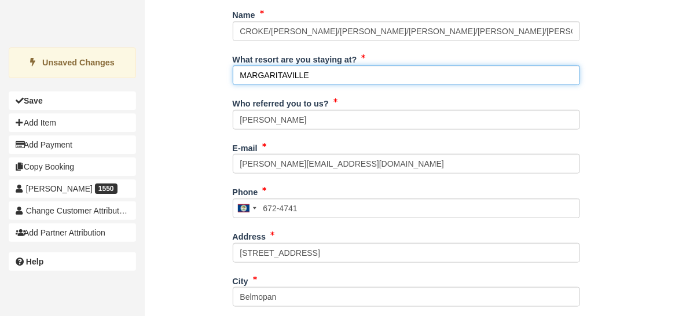
scroll to position [509, 0]
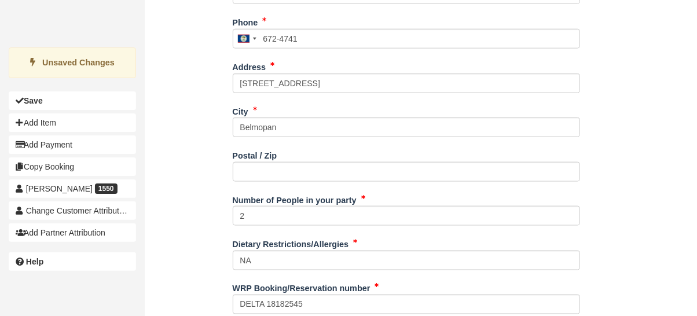
type input "MARGARITAVILLE"
type input "+5016724741"
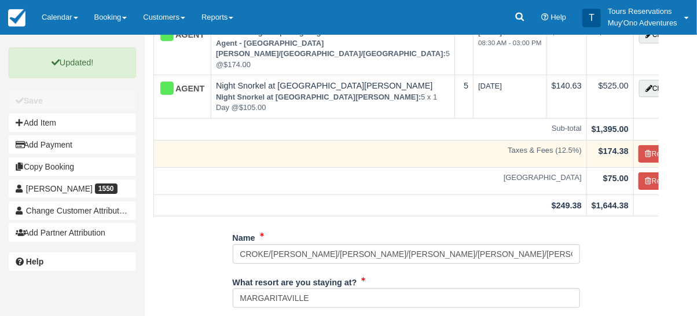
scroll to position [0, 0]
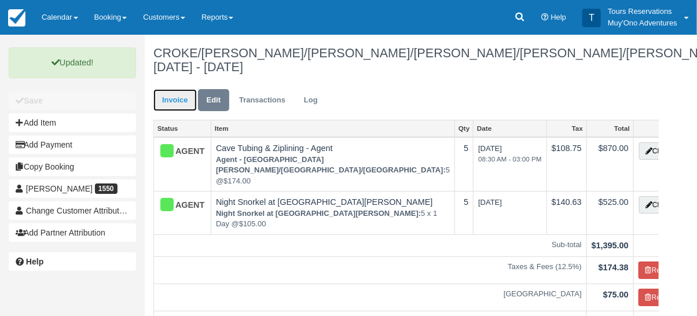
click at [186, 97] on link "Invoice" at bounding box center [174, 100] width 43 height 23
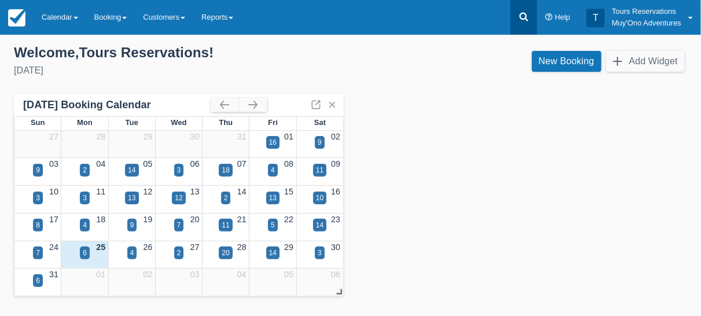
click at [524, 9] on link at bounding box center [524, 17] width 27 height 35
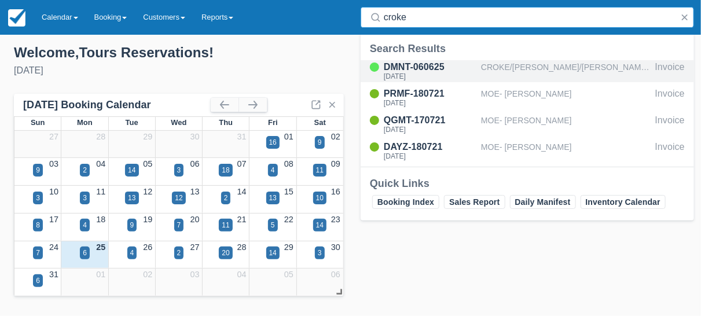
type input "croke"
click at [523, 68] on div "CROKE/[PERSON_NAME]/[PERSON_NAME]/[PERSON_NAME]/[PERSON_NAME]/[PERSON_NAME]" at bounding box center [566, 71] width 170 height 22
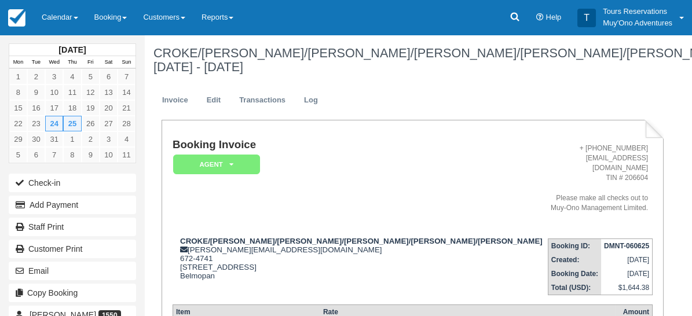
drag, startPoint x: 574, startPoint y: 133, endPoint x: 590, endPoint y: 135, distance: 16.3
drag, startPoint x: 589, startPoint y: 134, endPoint x: 573, endPoint y: 134, distance: 15.6
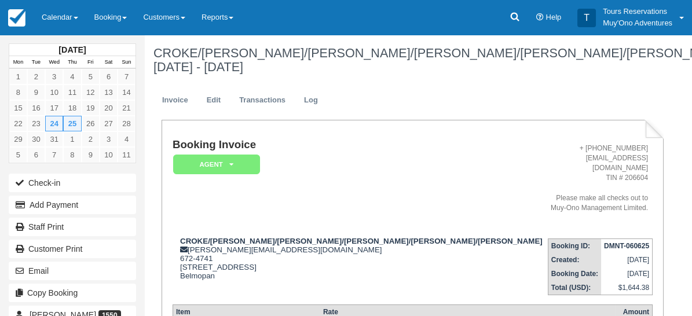
type textarea "Tour Company: Ambergirs Divers Service Date: [DATE] Booking No: 18182545 Tour N…"
drag, startPoint x: 537, startPoint y: 188, endPoint x: 527, endPoint y: 198, distance: 13.5
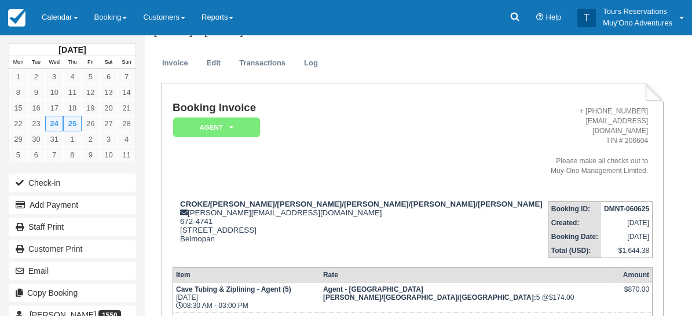
scroll to position [0, 0]
